Goal: Complete application form: Complete application form

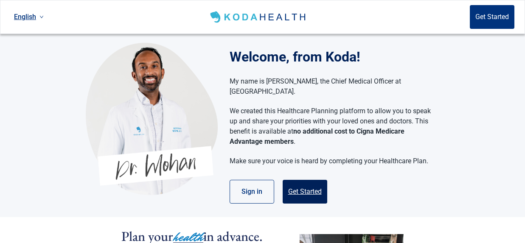
click at [312, 180] on button "Get Started" at bounding box center [305, 192] width 45 height 24
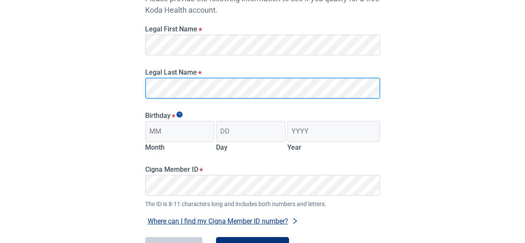
scroll to position [122, 0]
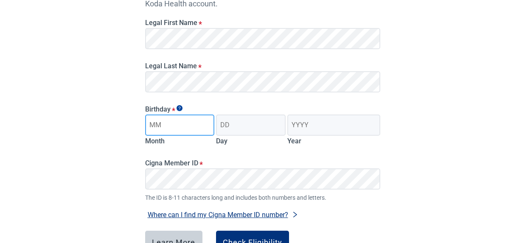
click at [152, 130] on input "Month" at bounding box center [180, 125] width 70 height 21
type input "03"
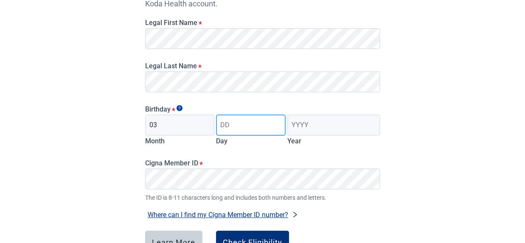
drag, startPoint x: 231, startPoint y: 125, endPoint x: 219, endPoint y: 128, distance: 12.0
click at [230, 125] on input "Day" at bounding box center [251, 125] width 70 height 21
type input "10"
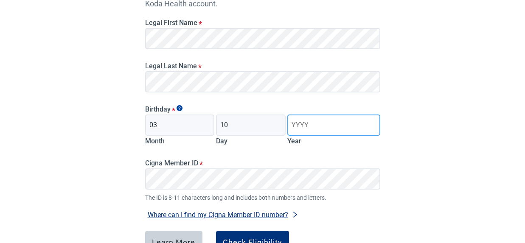
click at [301, 127] on input "Year" at bounding box center [333, 125] width 93 height 21
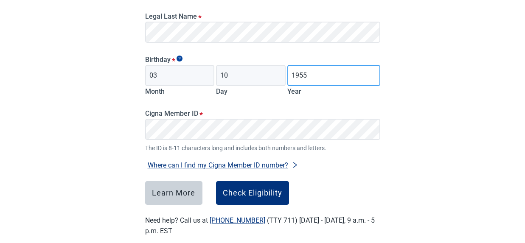
scroll to position [185, 0]
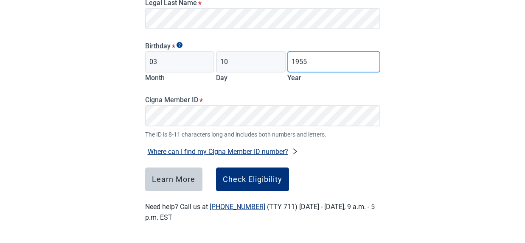
type input "1955"
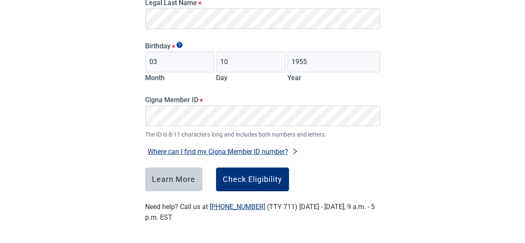
click at [261, 150] on button "Where can I find my Cigna Member ID number?" at bounding box center [223, 151] width 156 height 11
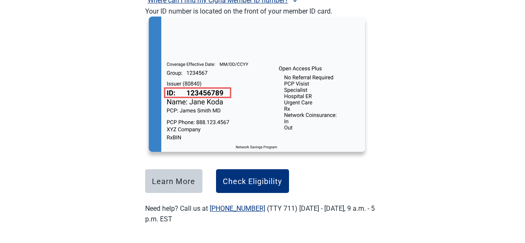
scroll to position [339, 0]
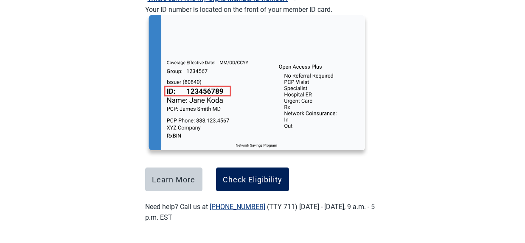
click at [265, 175] on div "Check Eligibility" at bounding box center [252, 179] width 59 height 8
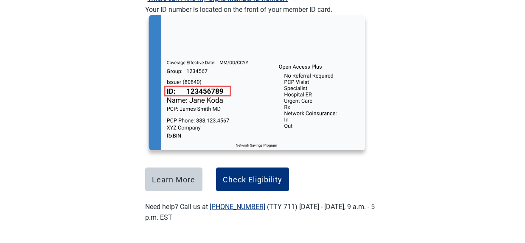
click at [286, 170] on button "Check Eligibility" at bounding box center [252, 180] width 73 height 24
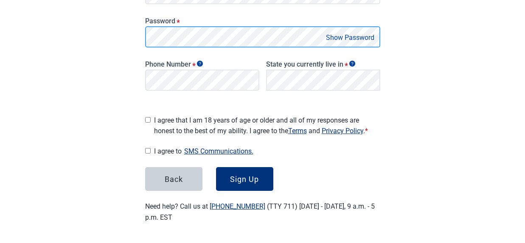
scroll to position [191, 0]
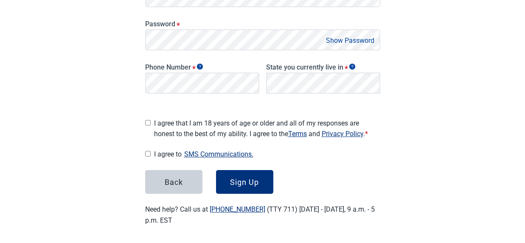
click at [334, 39] on button "Show Password" at bounding box center [349, 40] width 53 height 11
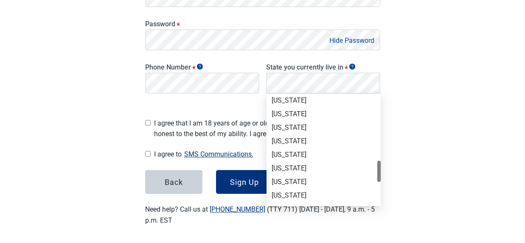
scroll to position [406, 0]
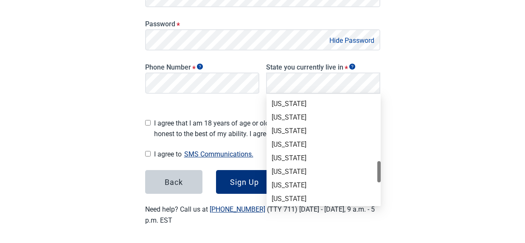
drag, startPoint x: 380, startPoint y: 109, endPoint x: 365, endPoint y: 174, distance: 67.0
click at [365, 174] on div "[US_STATE] [US_STATE] [US_STATE] [US_STATE] [US_STATE] [US_STATE] [US_STATE] [U…" at bounding box center [324, 150] width 114 height 109
click at [295, 147] on div "[US_STATE]" at bounding box center [324, 144] width 104 height 9
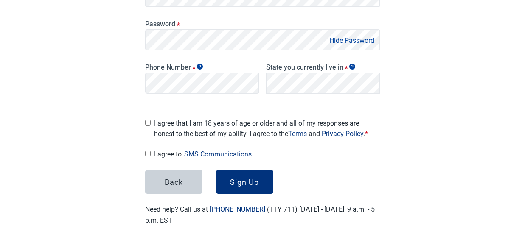
click at [149, 120] on input "I agree that I am 18 years of age or older and all of my responses are honest t…" at bounding box center [148, 123] width 6 height 6
checkbox input "true"
click at [150, 154] on input "I agree to SMS Communications." at bounding box center [148, 154] width 6 height 6
checkbox input "true"
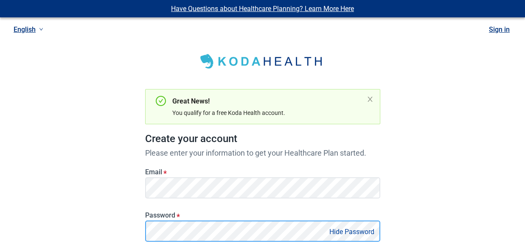
scroll to position [191, 0]
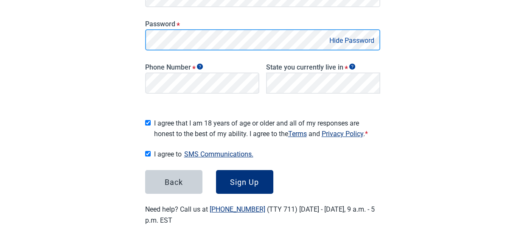
click at [114, 34] on div "Have Questions about Healthcare Planning? Learn More Here English Sign in Great…" at bounding box center [262, 28] width 525 height 438
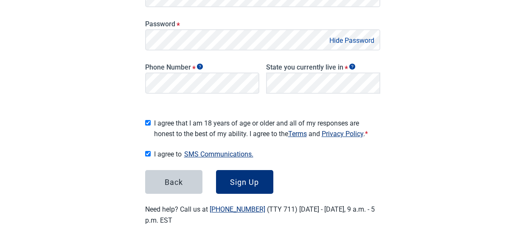
click at [146, 120] on input "I agree that I am 18 years of age or older and all of my responses are honest t…" at bounding box center [148, 123] width 6 height 6
checkbox input "false"
click at [148, 152] on input "I agree to SMS Communications." at bounding box center [148, 154] width 6 height 6
checkbox input "false"
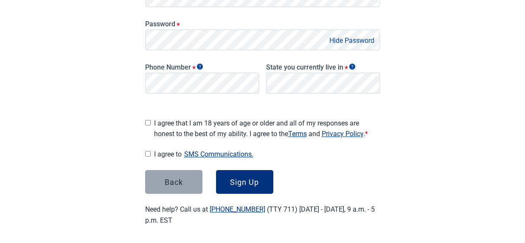
click at [163, 179] on button "Back" at bounding box center [173, 182] width 57 height 24
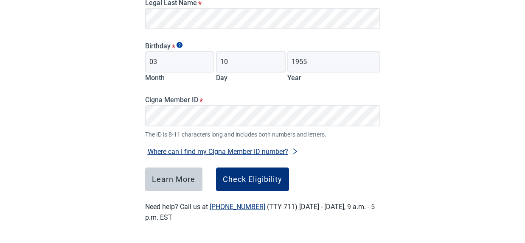
scroll to position [185, 0]
click at [179, 178] on div "Learn More" at bounding box center [173, 179] width 43 height 8
